Goal: Transaction & Acquisition: Purchase product/service

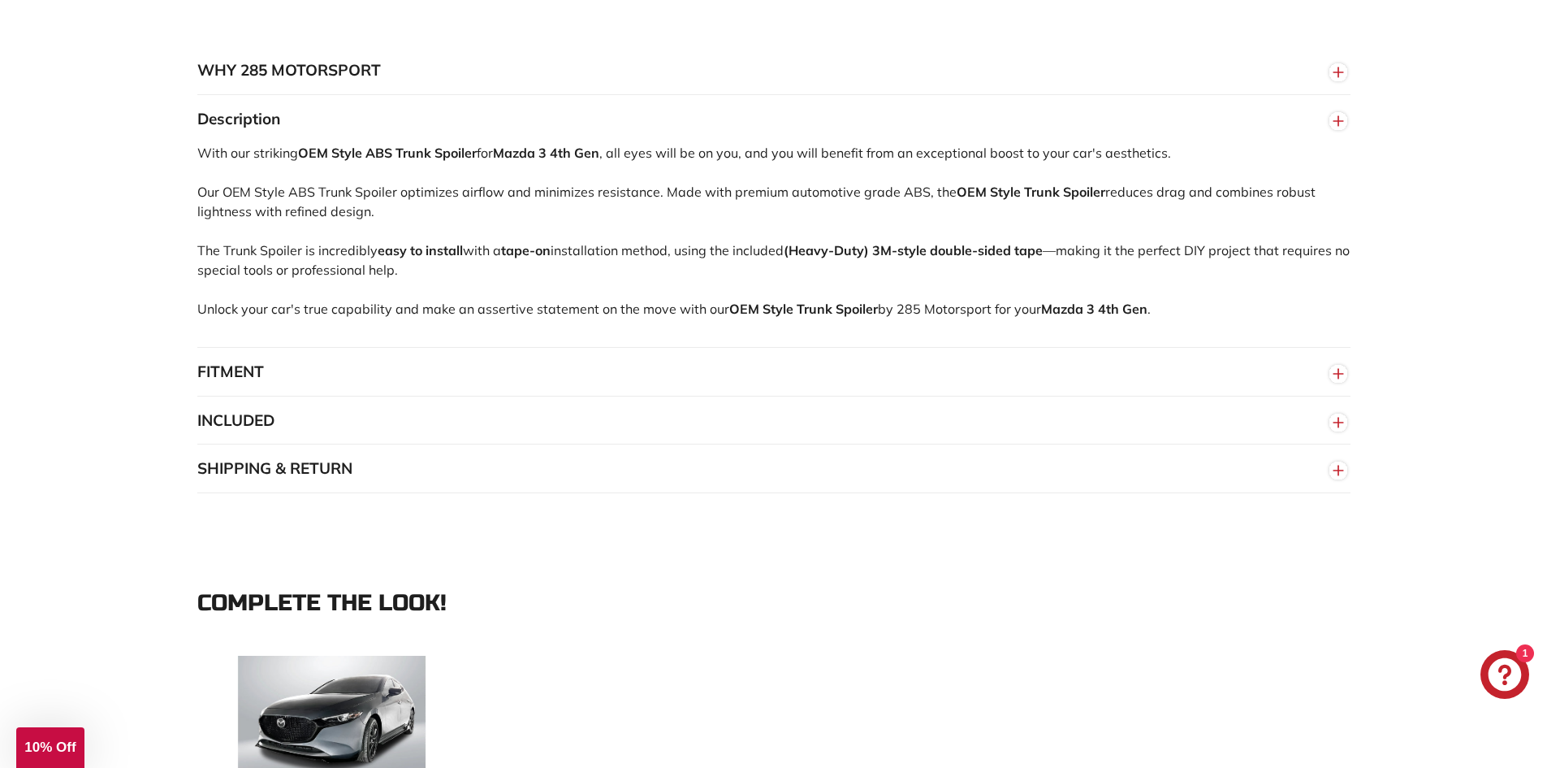
scroll to position [1300, 0]
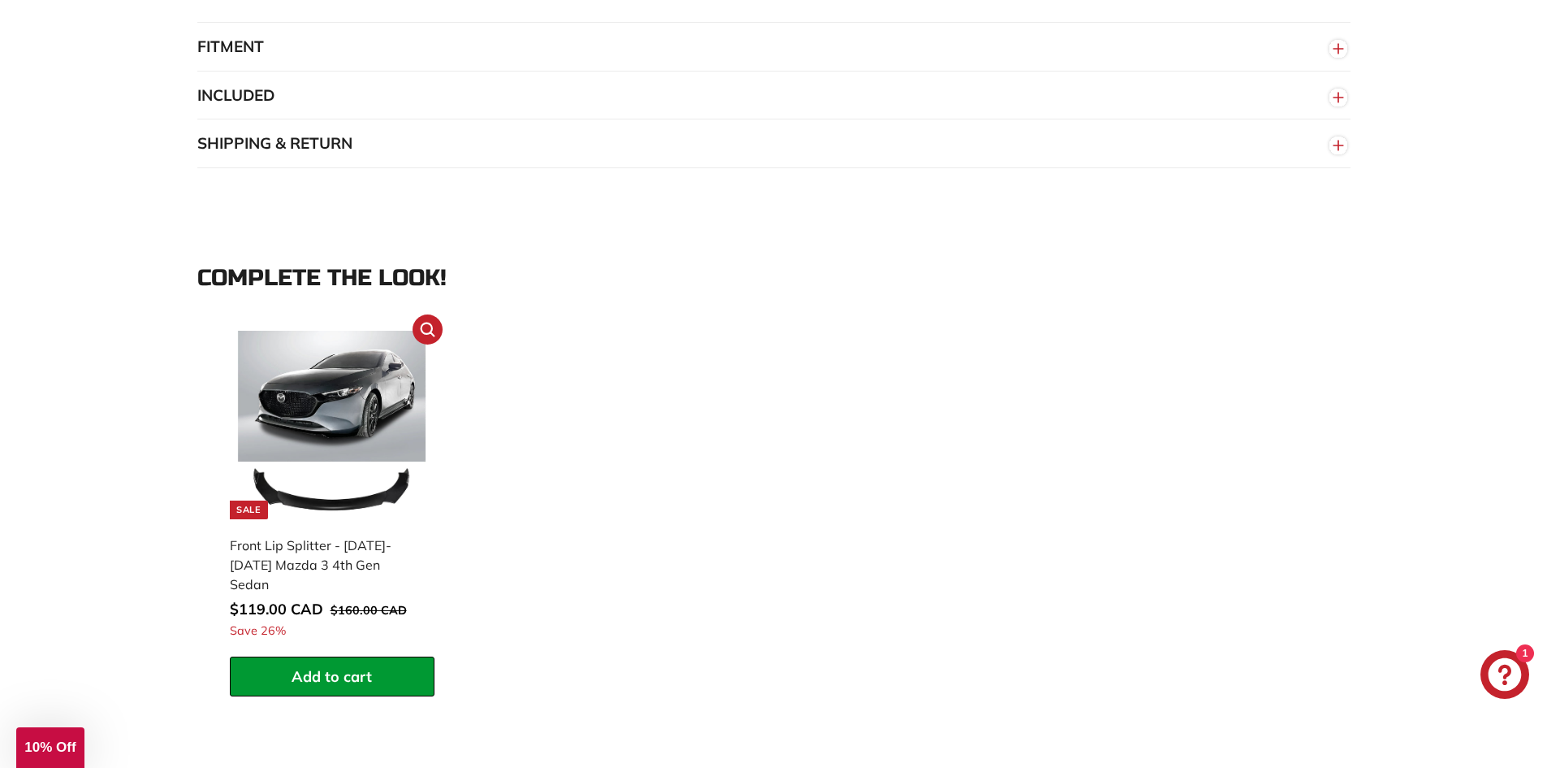
click at [308, 399] on img at bounding box center [332, 425] width 188 height 188
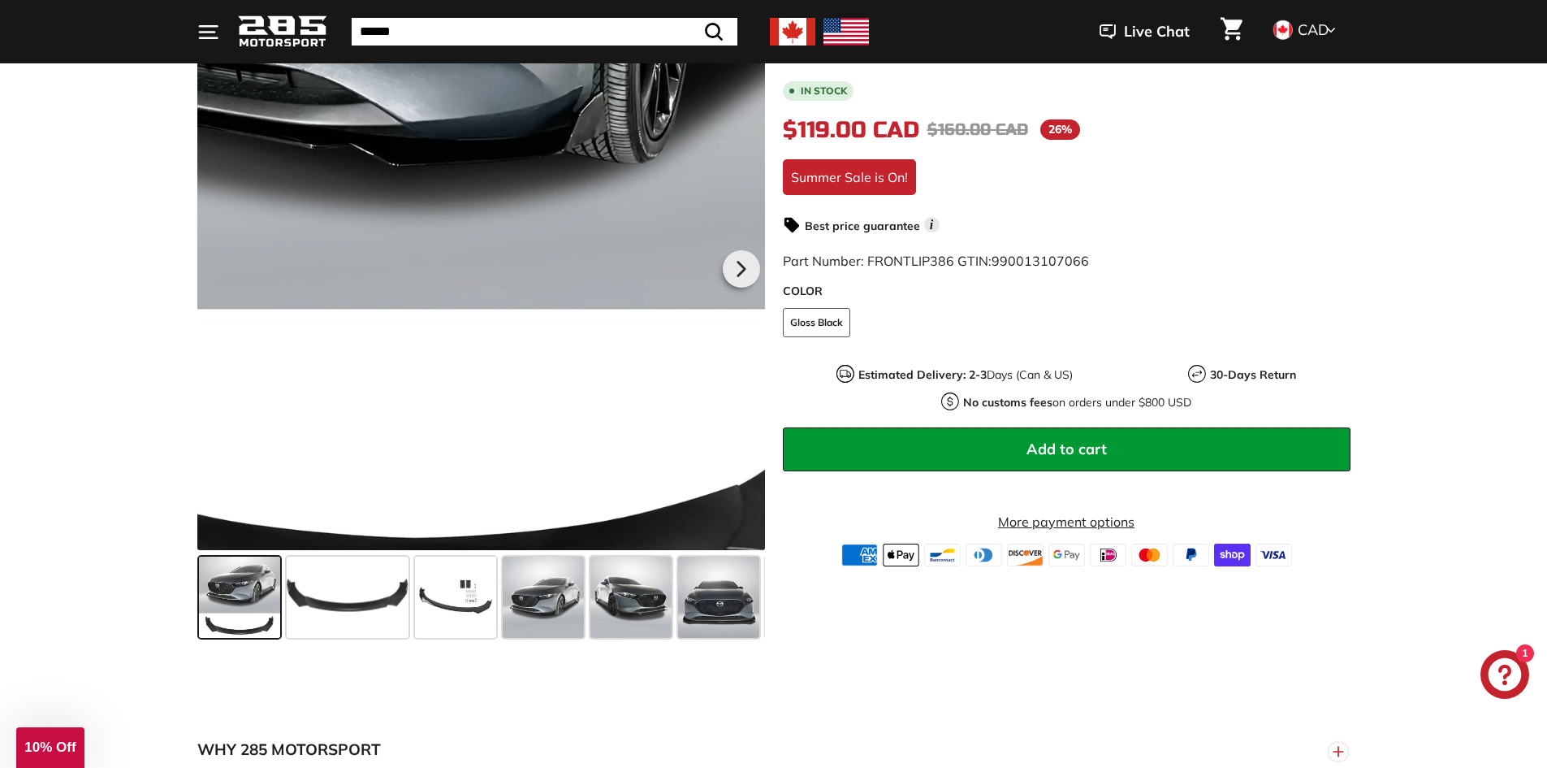
scroll to position [325, 0]
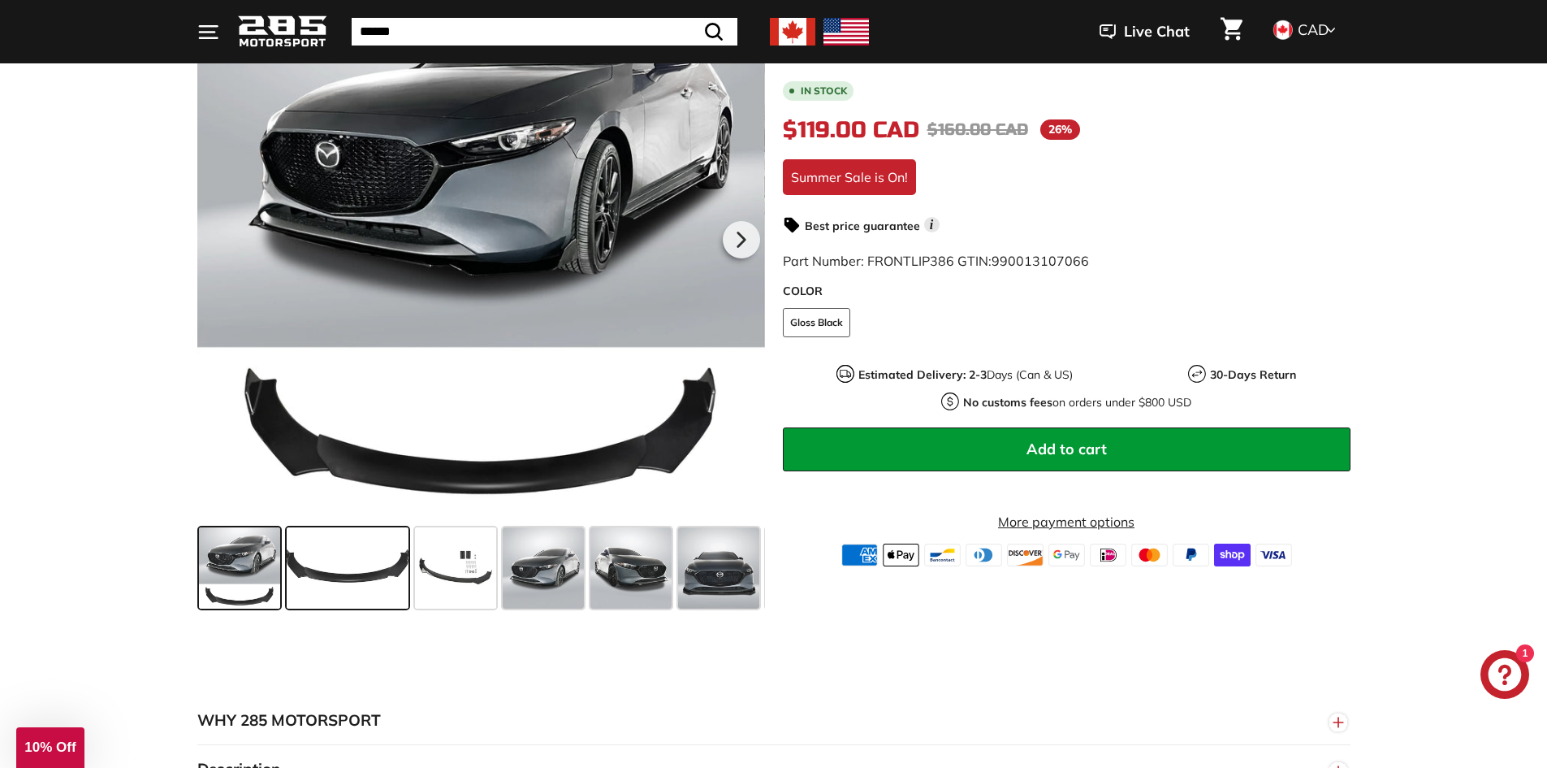
click at [359, 544] on span at bounding box center [348, 567] width 122 height 81
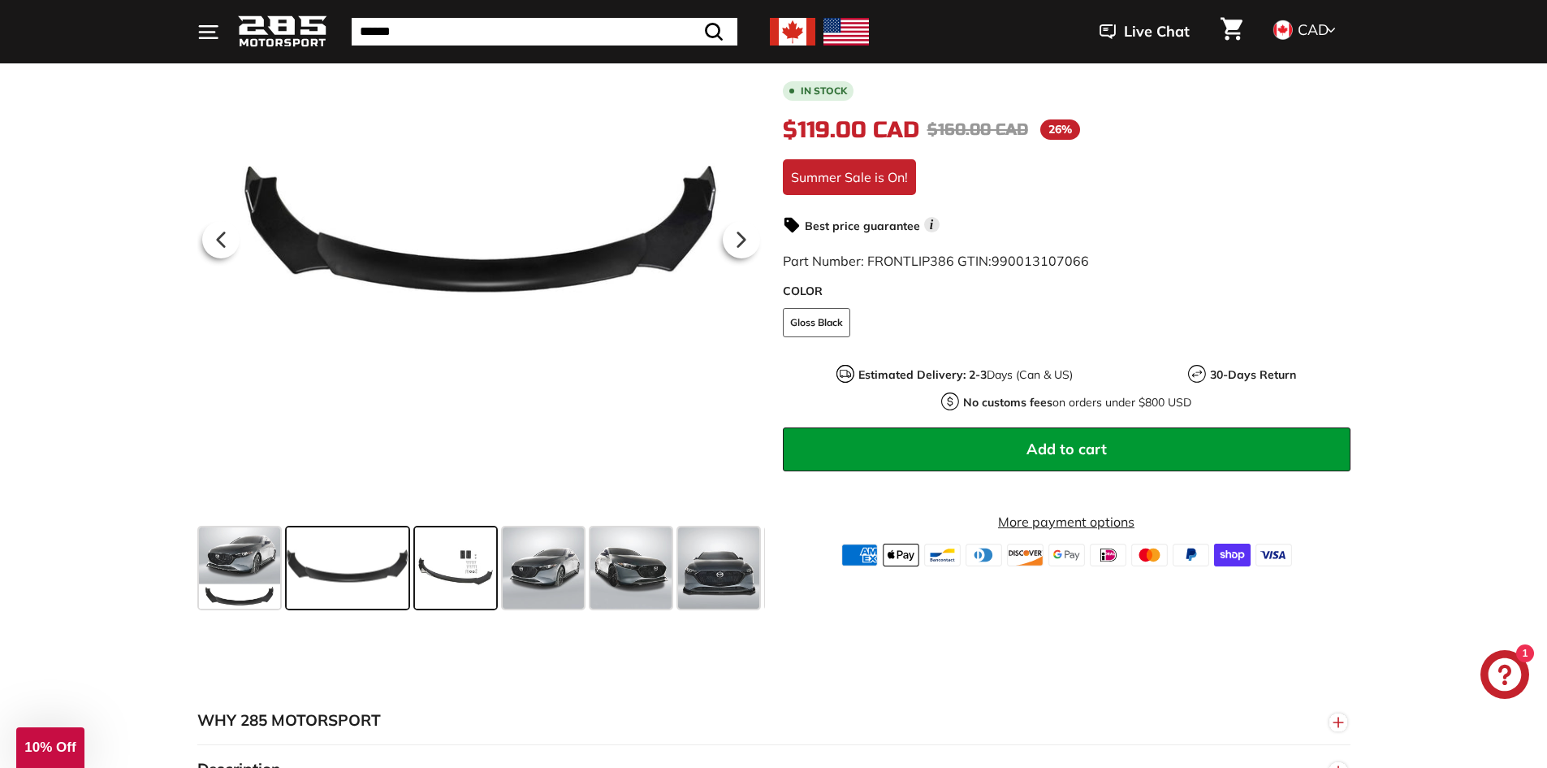
click at [444, 556] on span at bounding box center [455, 567] width 81 height 81
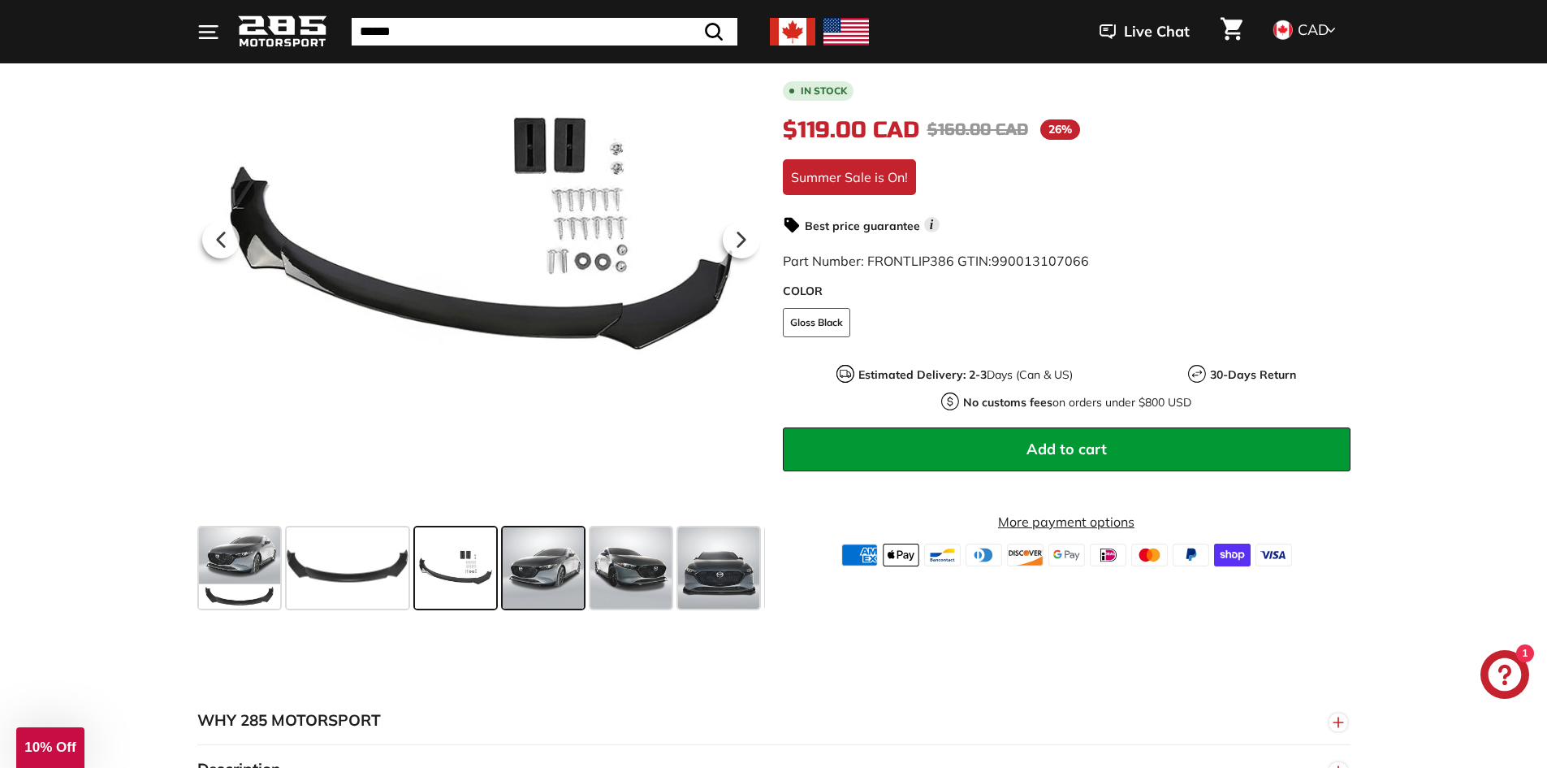
click at [559, 562] on span at bounding box center [543, 567] width 81 height 81
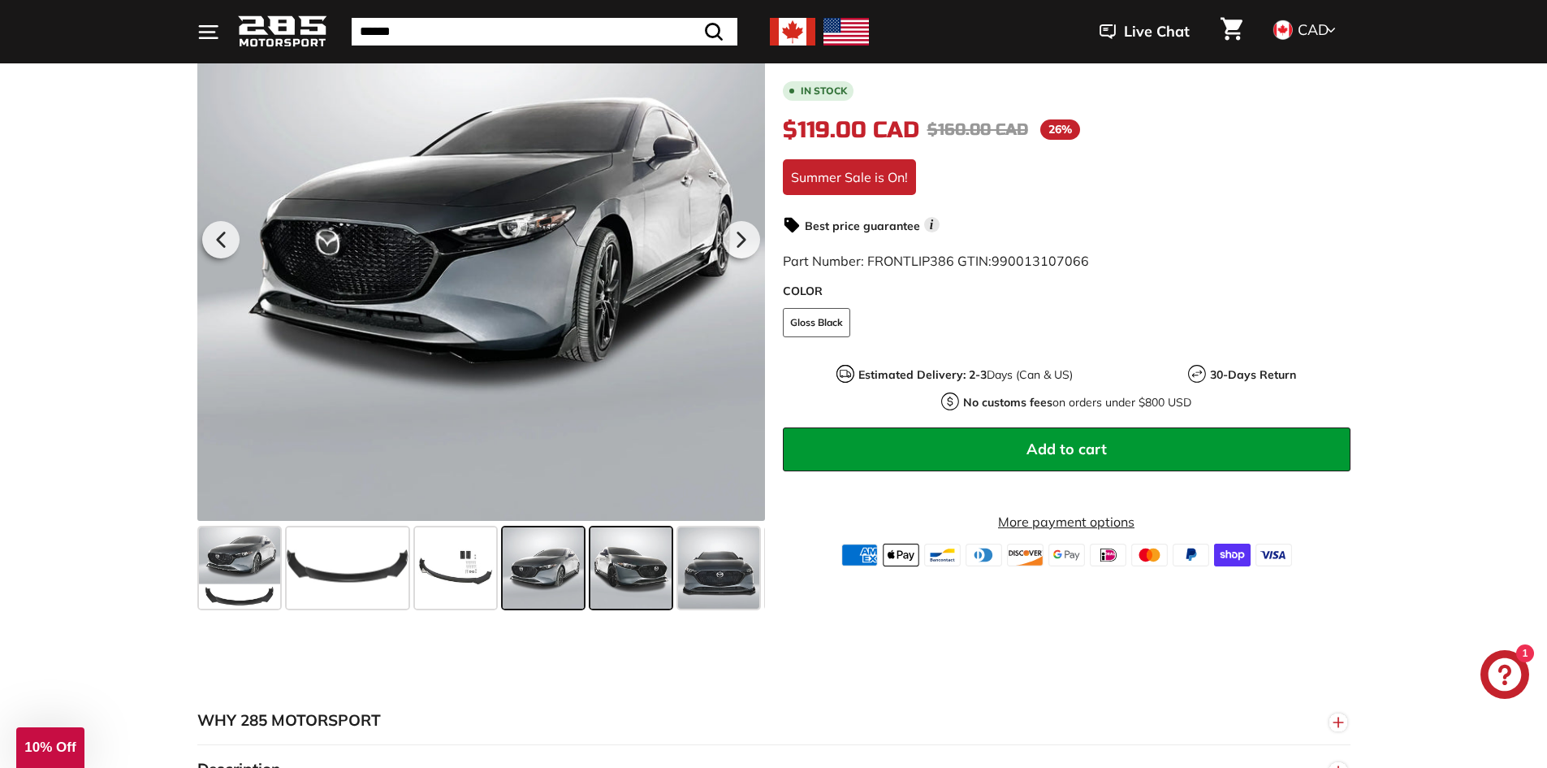
click at [649, 582] on span at bounding box center [631, 567] width 81 height 81
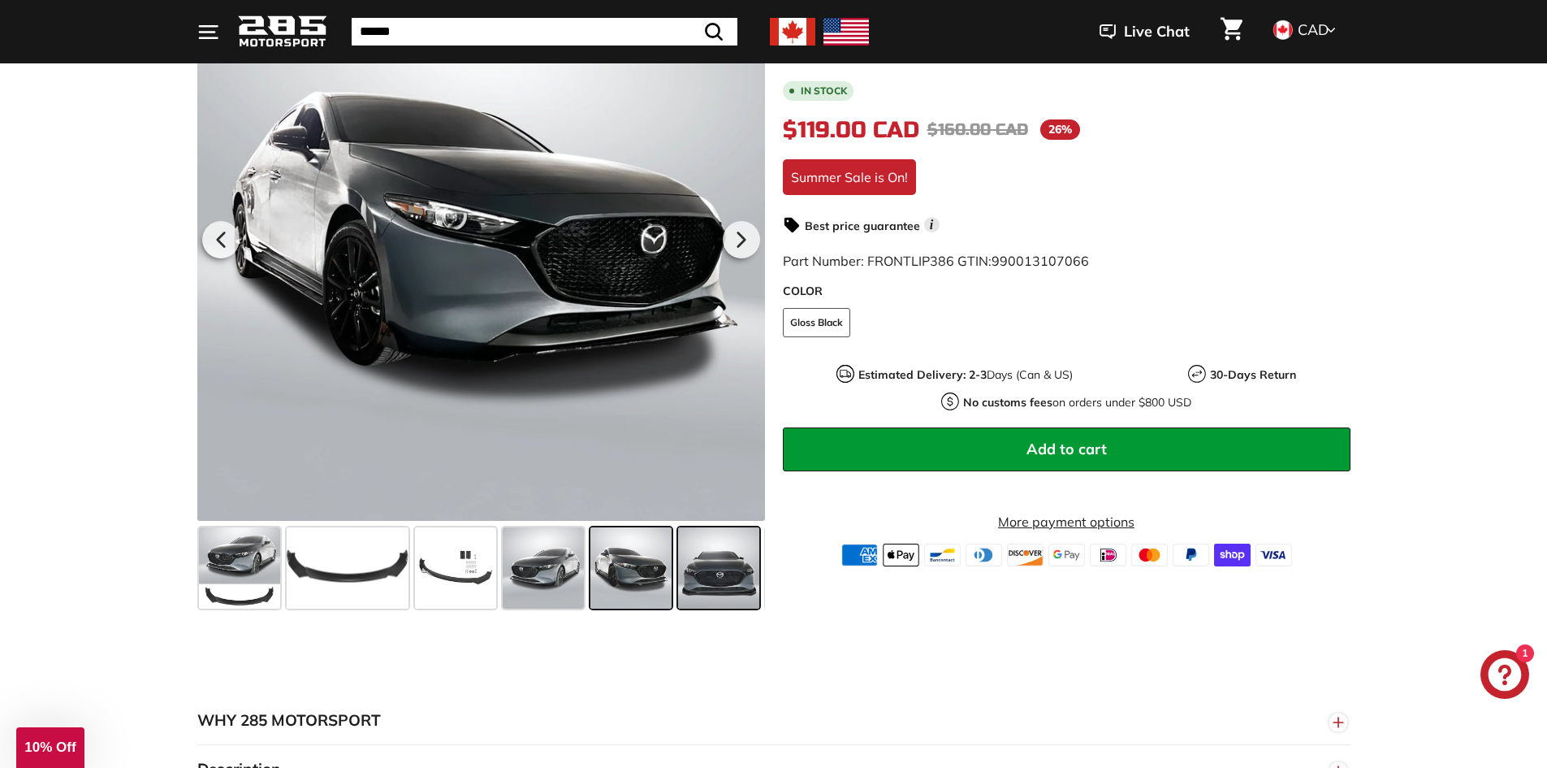
click at [736, 575] on span at bounding box center [718, 567] width 81 height 81
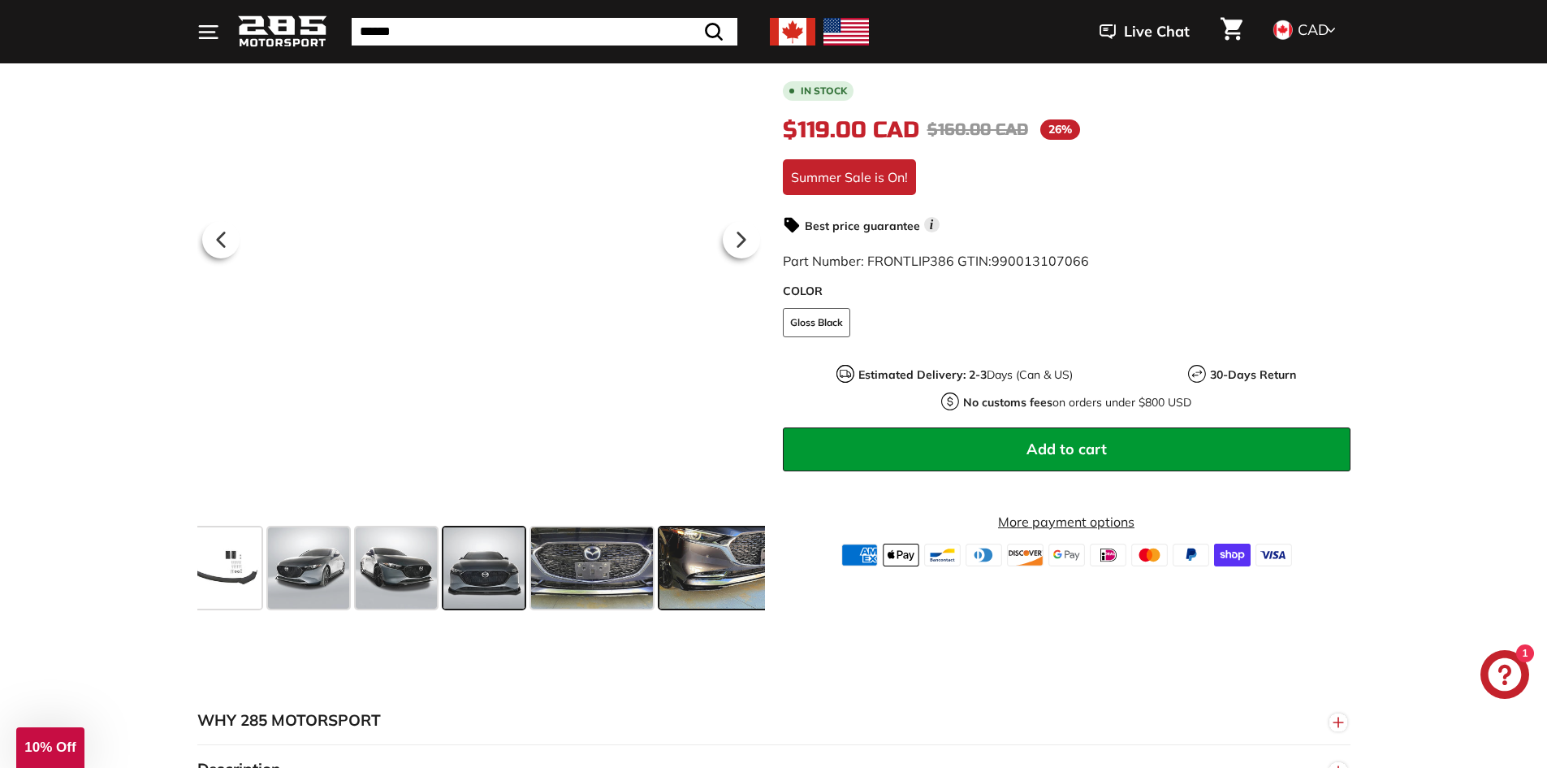
scroll to position [0, 238]
